Goal: Register for event/course

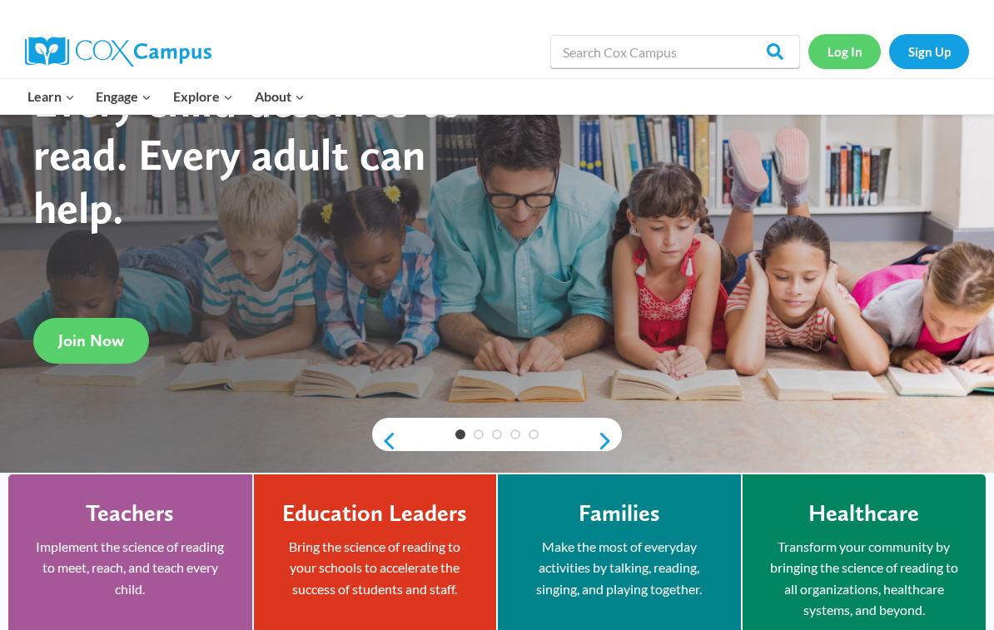
click at [853, 59] on link "Log In" at bounding box center [844, 51] width 72 height 34
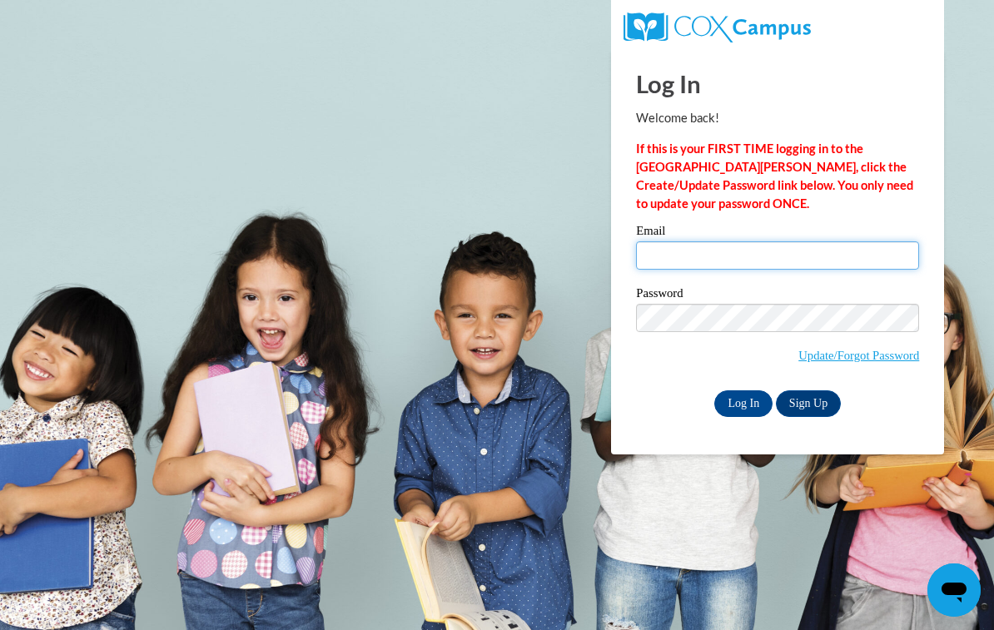
click at [738, 246] on input "Email" at bounding box center [777, 255] width 283 height 28
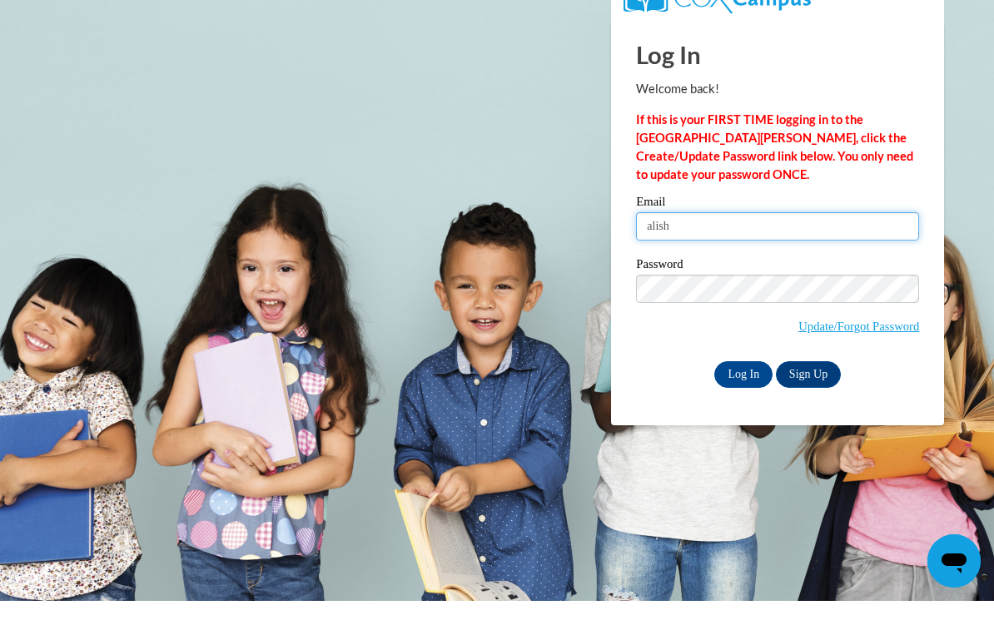
type input "alisha"
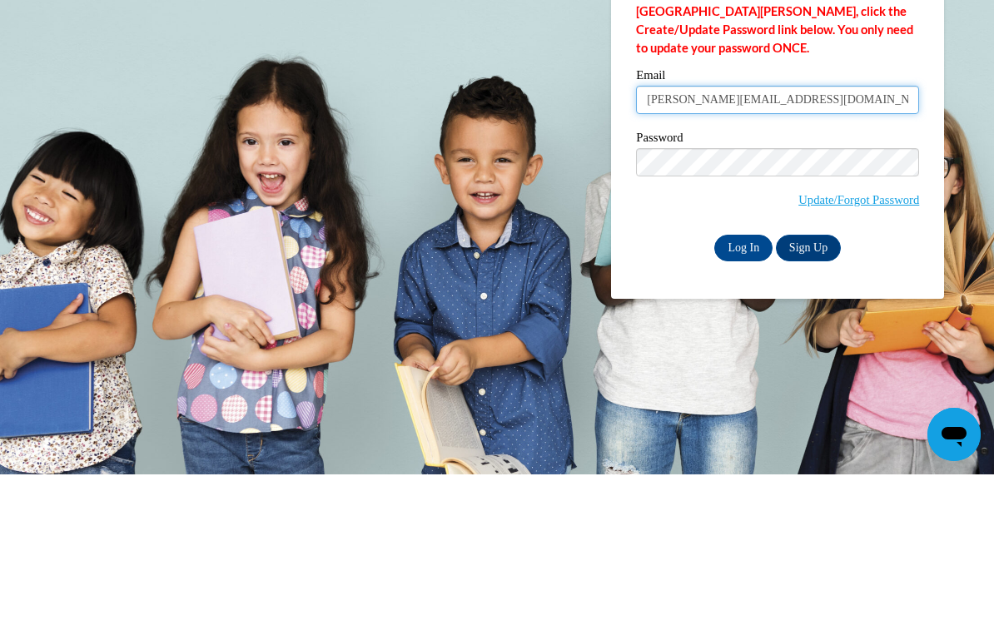
type input "Alisha.2468@hotmail.com"
click at [743, 390] on input "Log In" at bounding box center [743, 403] width 58 height 27
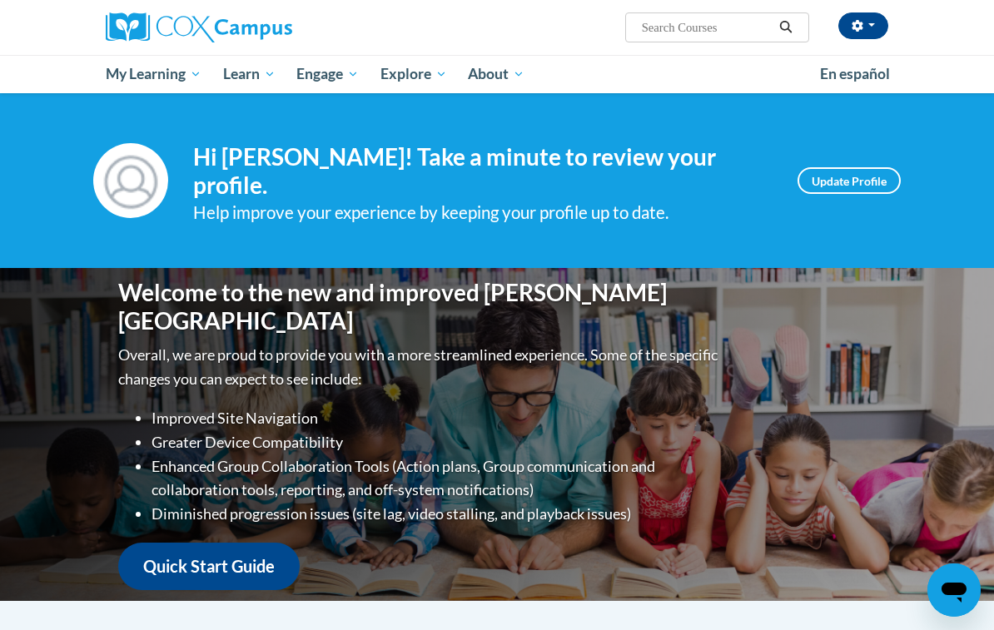
click at [700, 27] on input "Search..." at bounding box center [706, 27] width 133 height 20
type input "Vocabulary instruction"
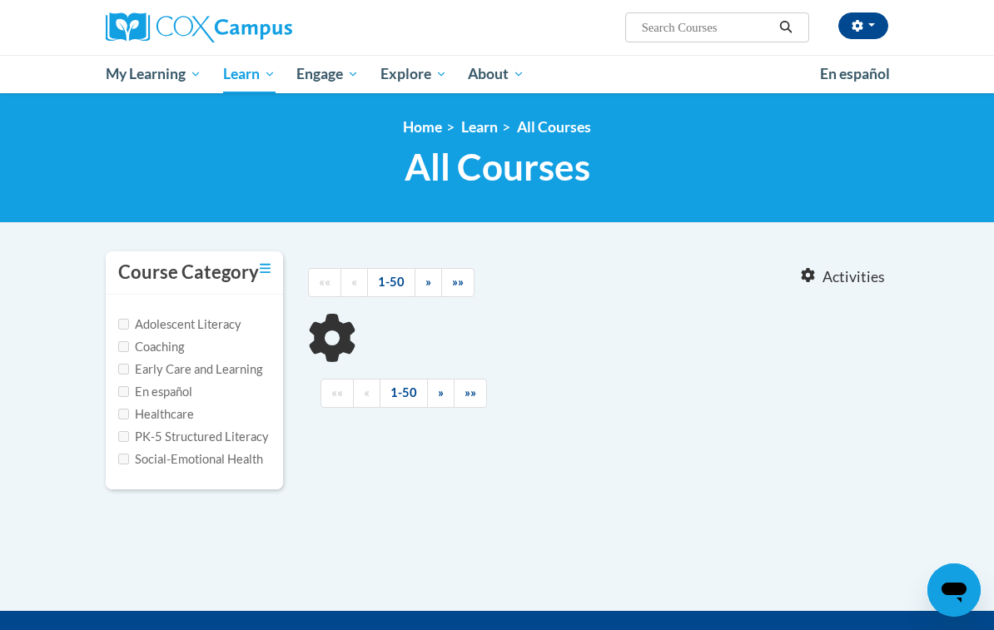
type input "Vocabulary instruction"
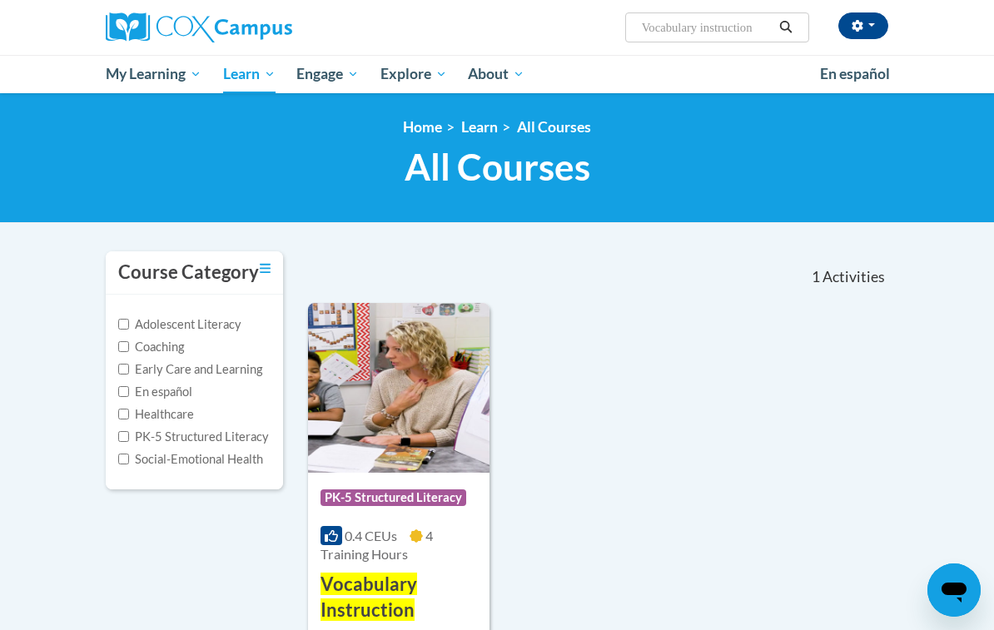
click at [375, 578] on span "Vocabulary Instruction" at bounding box center [369, 597] width 97 height 48
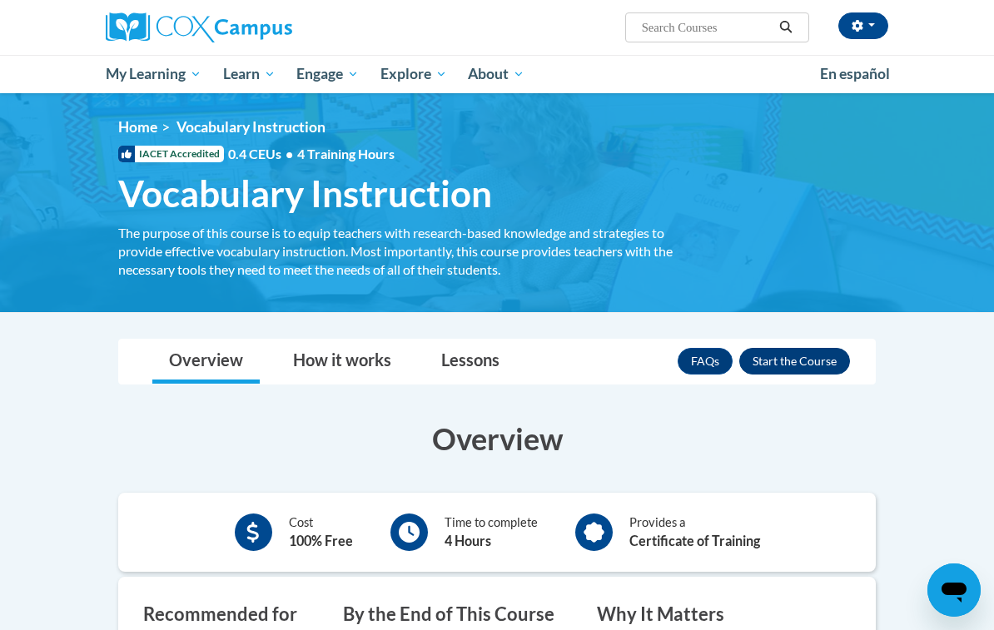
click at [801, 363] on button "Enroll" at bounding box center [794, 361] width 111 height 27
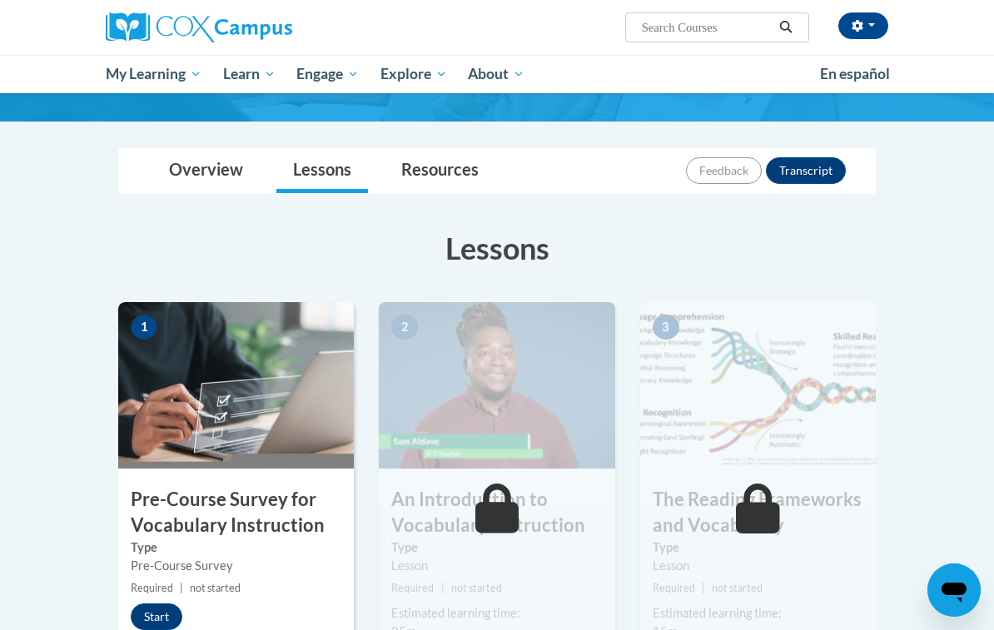
scroll to position [133, 0]
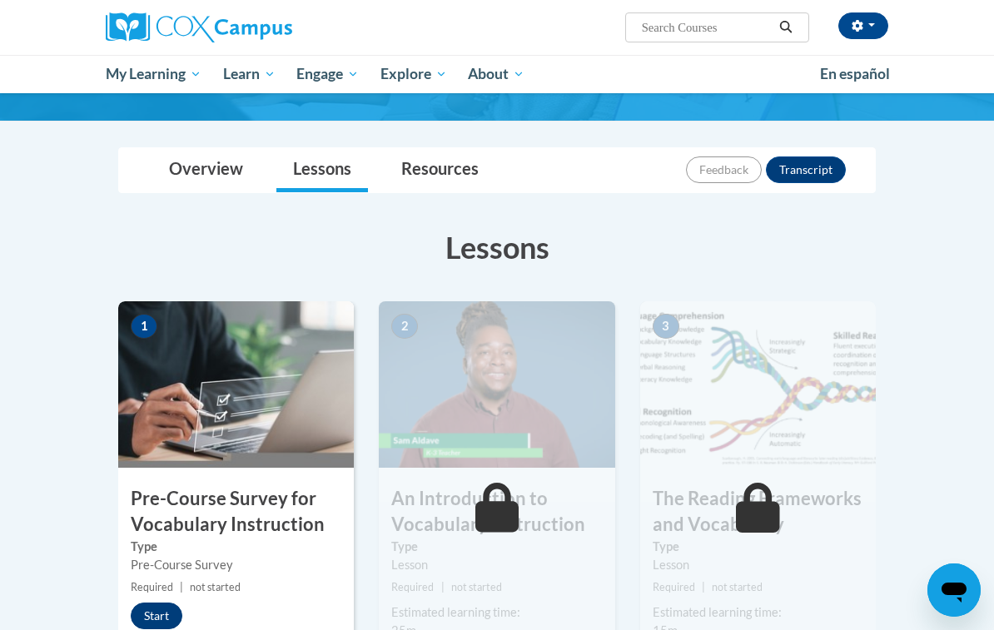
click at [161, 617] on button "Start" at bounding box center [157, 616] width 52 height 27
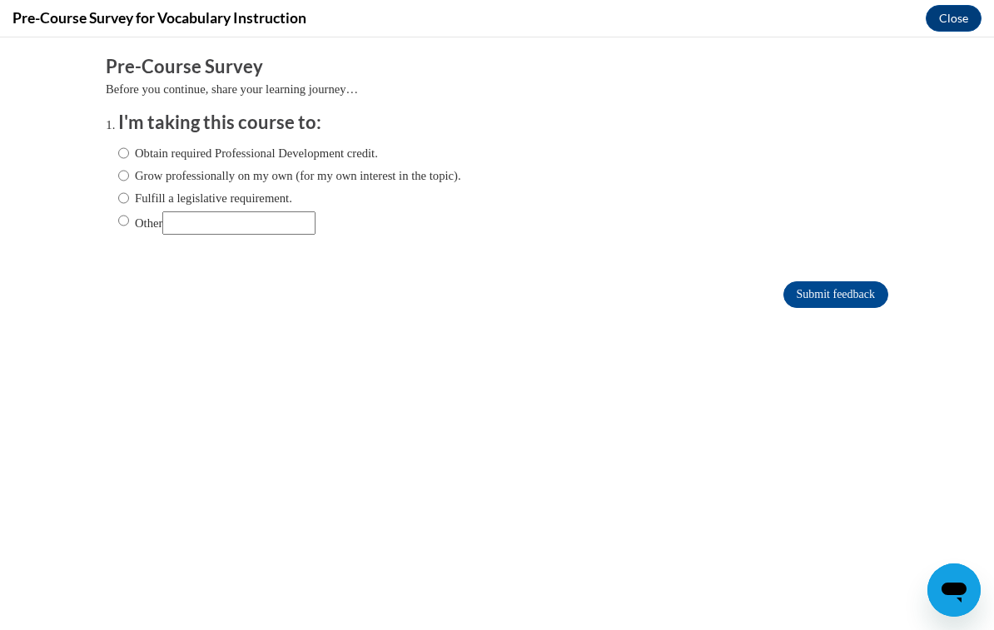
scroll to position [0, 0]
click at [128, 150] on input "Obtain required Professional Development credit." at bounding box center [123, 153] width 11 height 18
radio input "true"
click at [833, 300] on input "Submit feedback" at bounding box center [835, 294] width 105 height 27
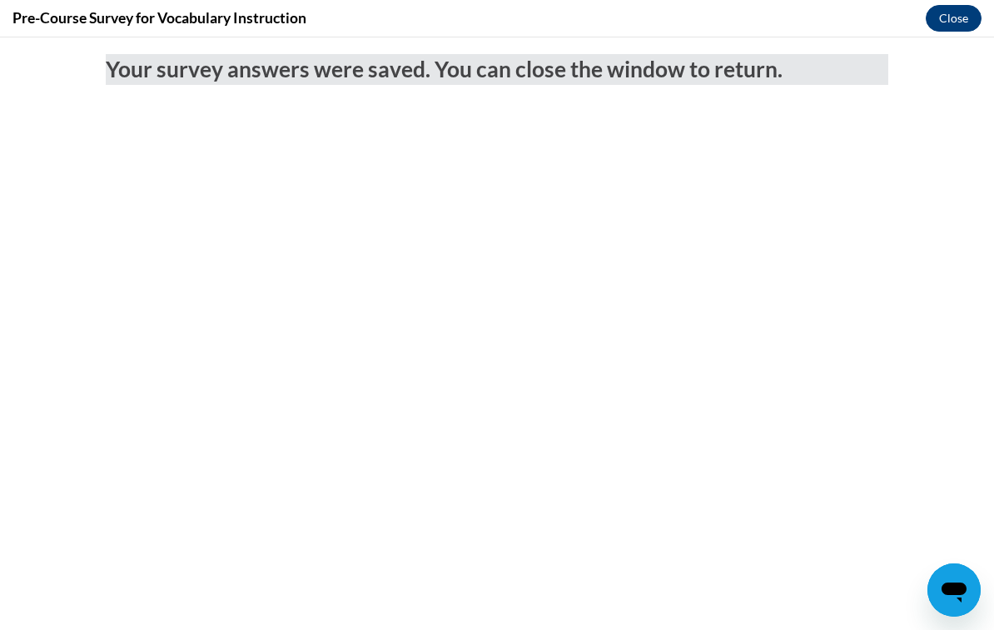
click at [969, 20] on button "Close" at bounding box center [954, 18] width 56 height 27
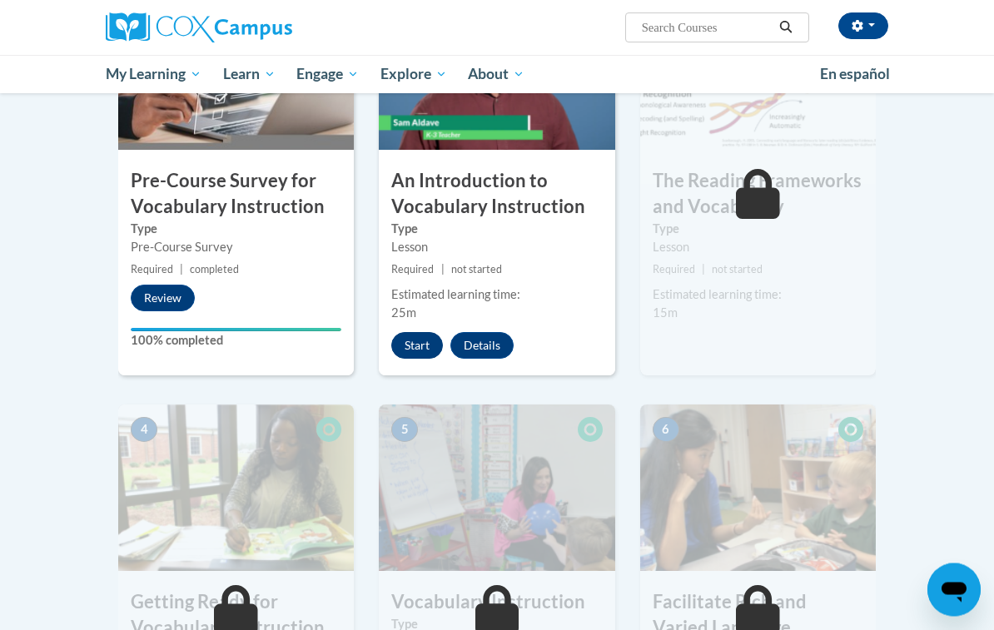
click at [420, 341] on button "Start" at bounding box center [417, 346] width 52 height 27
